Goal: Information Seeking & Learning: Learn about a topic

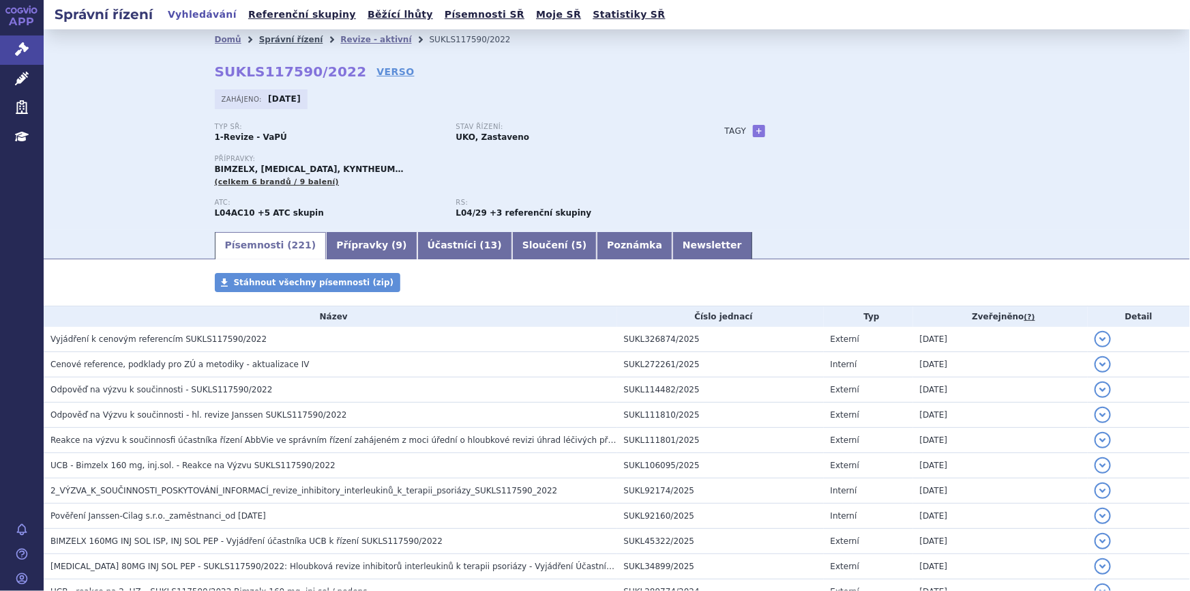
click at [280, 40] on link "Správní řízení" at bounding box center [291, 40] width 64 height 10
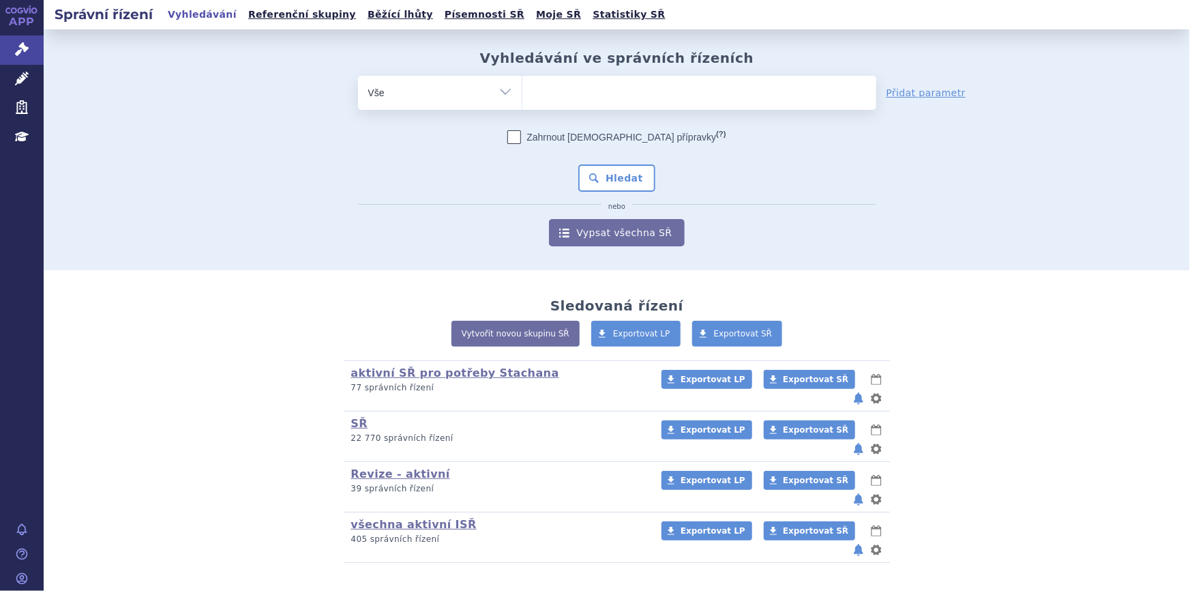
click at [548, 88] on ul at bounding box center [699, 90] width 354 height 29
click at [522, 88] on select at bounding box center [522, 92] width 1 height 34
type input "Al"
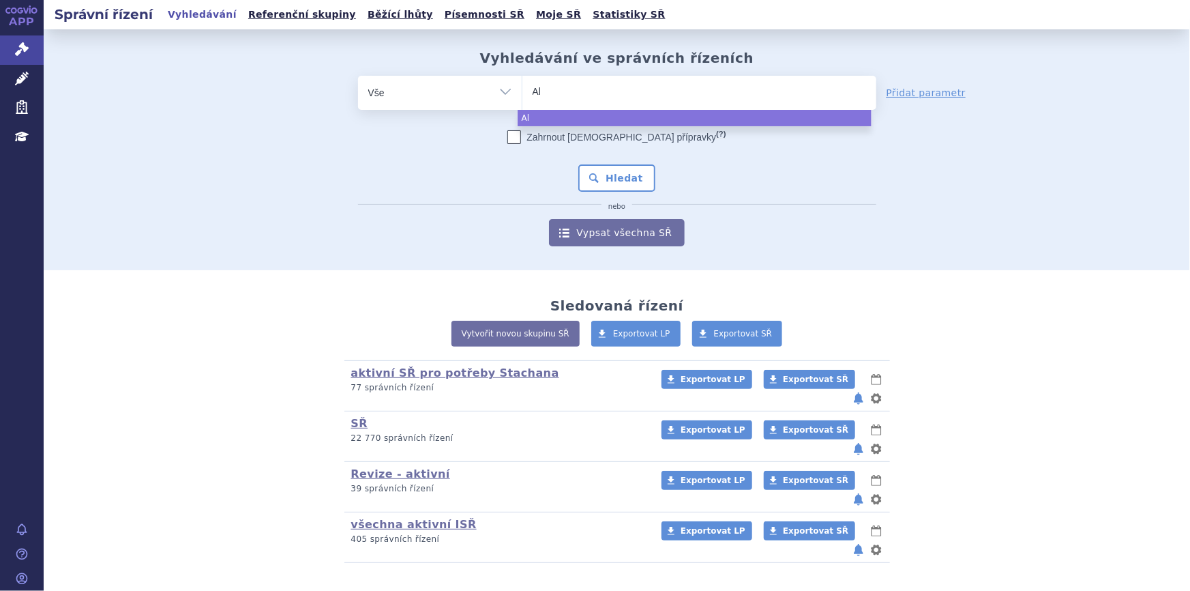
type input "Alu"
type input "Alut"
type input "Aluta"
type input "Alutar"
type input "Alutard"
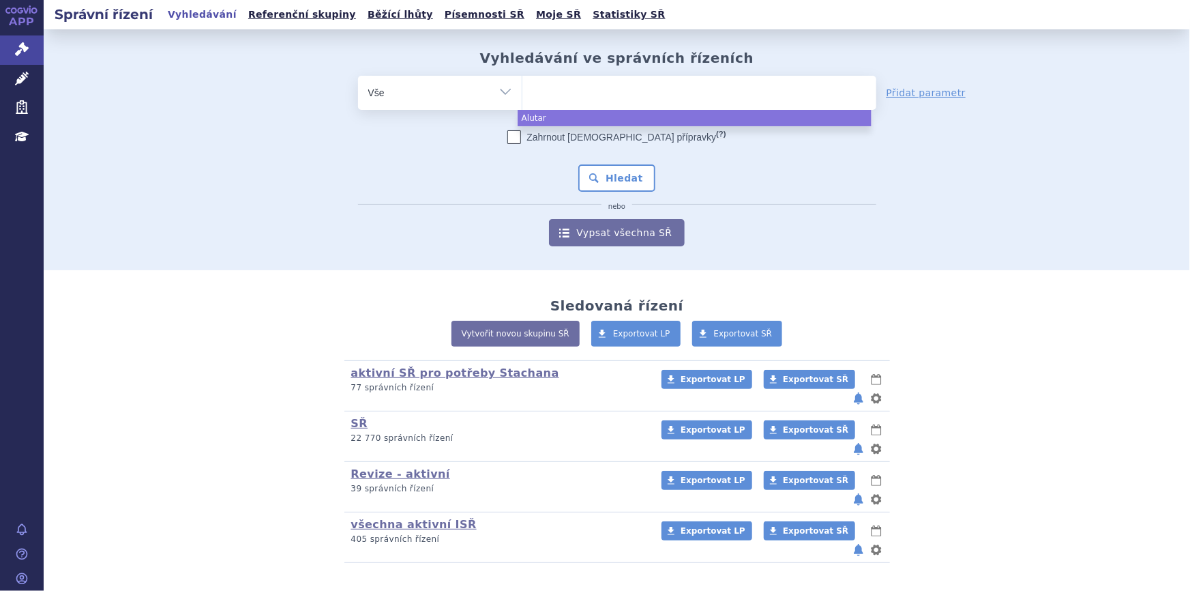
select select "Alutard"
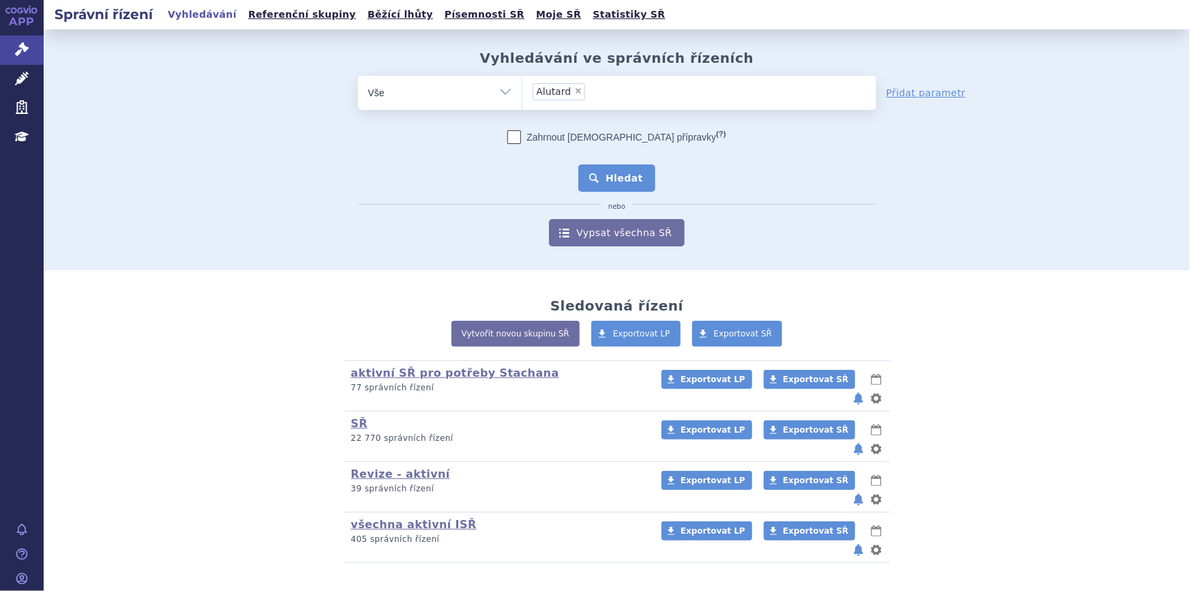
click at [593, 171] on button "Hledat" at bounding box center [616, 177] width 77 height 27
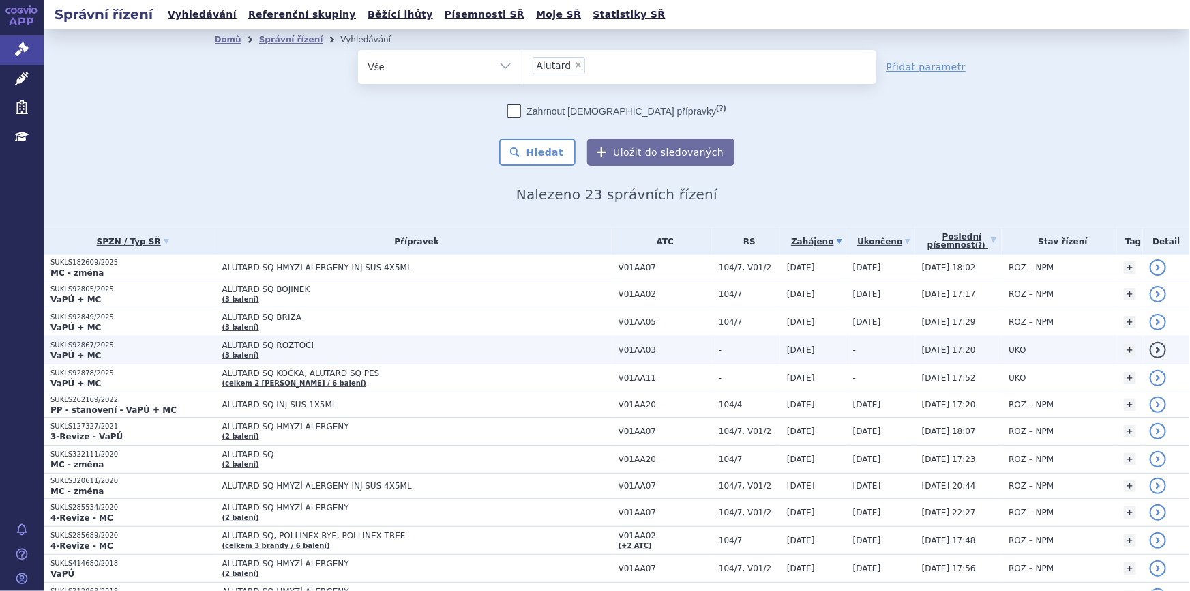
click at [450, 355] on td "ALUTARD SQ ROZTOČI (3 balení)" at bounding box center [413, 350] width 396 height 28
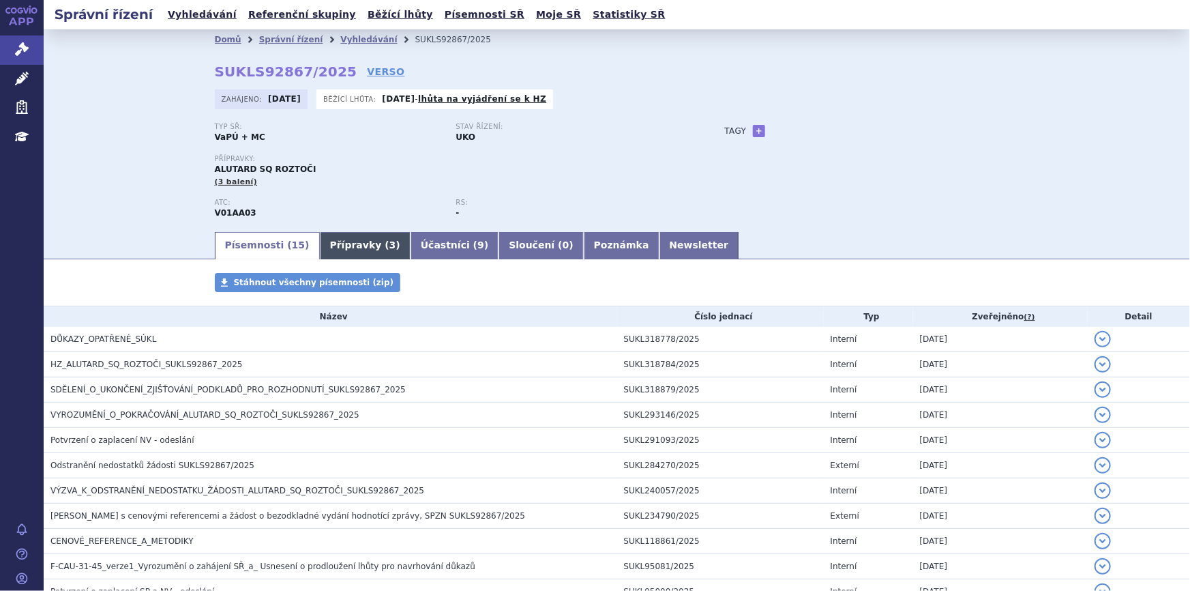
click at [389, 245] on span "3" at bounding box center [392, 244] width 7 height 11
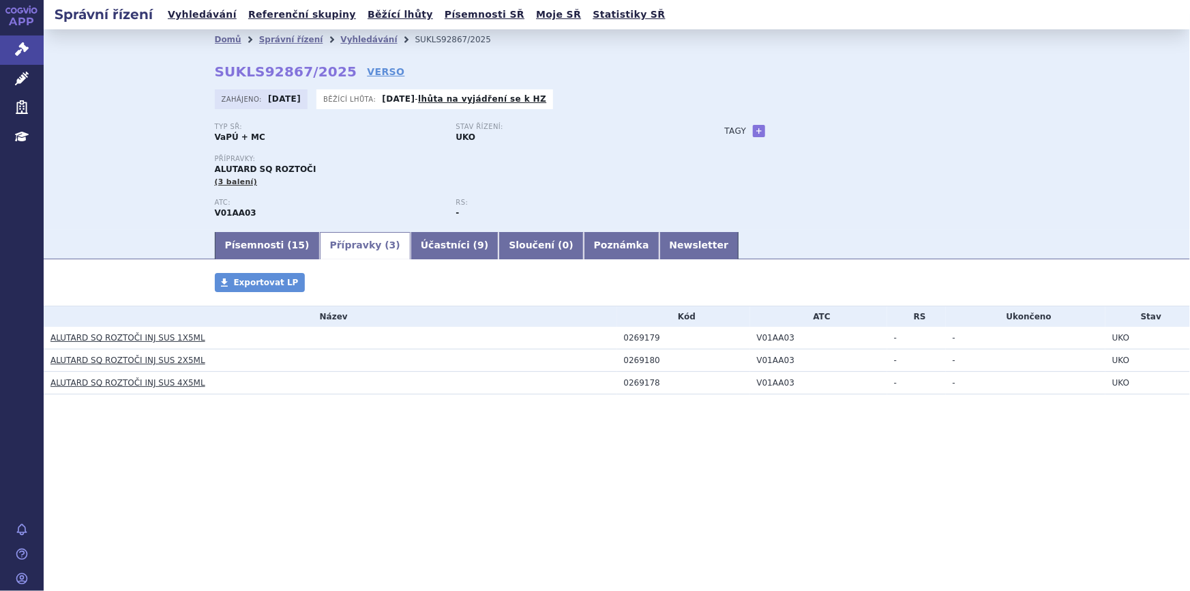
drag, startPoint x: 211, startPoint y: 524, endPoint x: 136, endPoint y: 219, distance: 314.6
click at [211, 524] on div "Správní řízení Vyhledávání Referenční skupiny Běžící lhůty Písemnosti SŘ Moje S…" at bounding box center [617, 295] width 1146 height 591
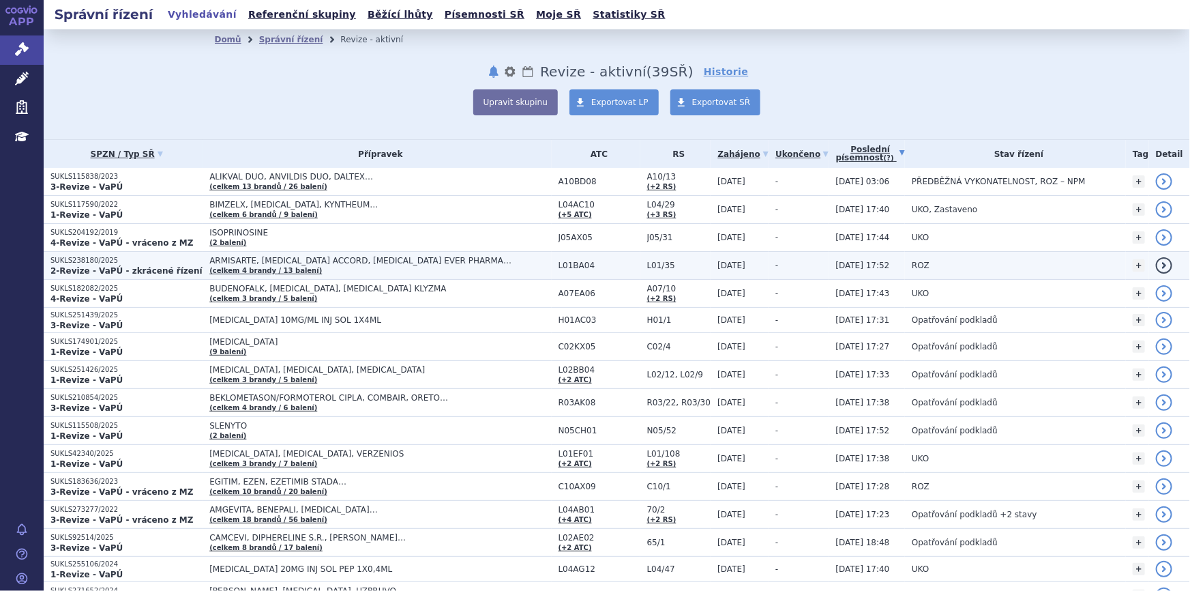
click at [338, 262] on span "ARMISARTE, [MEDICAL_DATA] ACCORD, [MEDICAL_DATA] EVER PHARMA…" at bounding box center [379, 261] width 341 height 10
